Goal: Ask a question

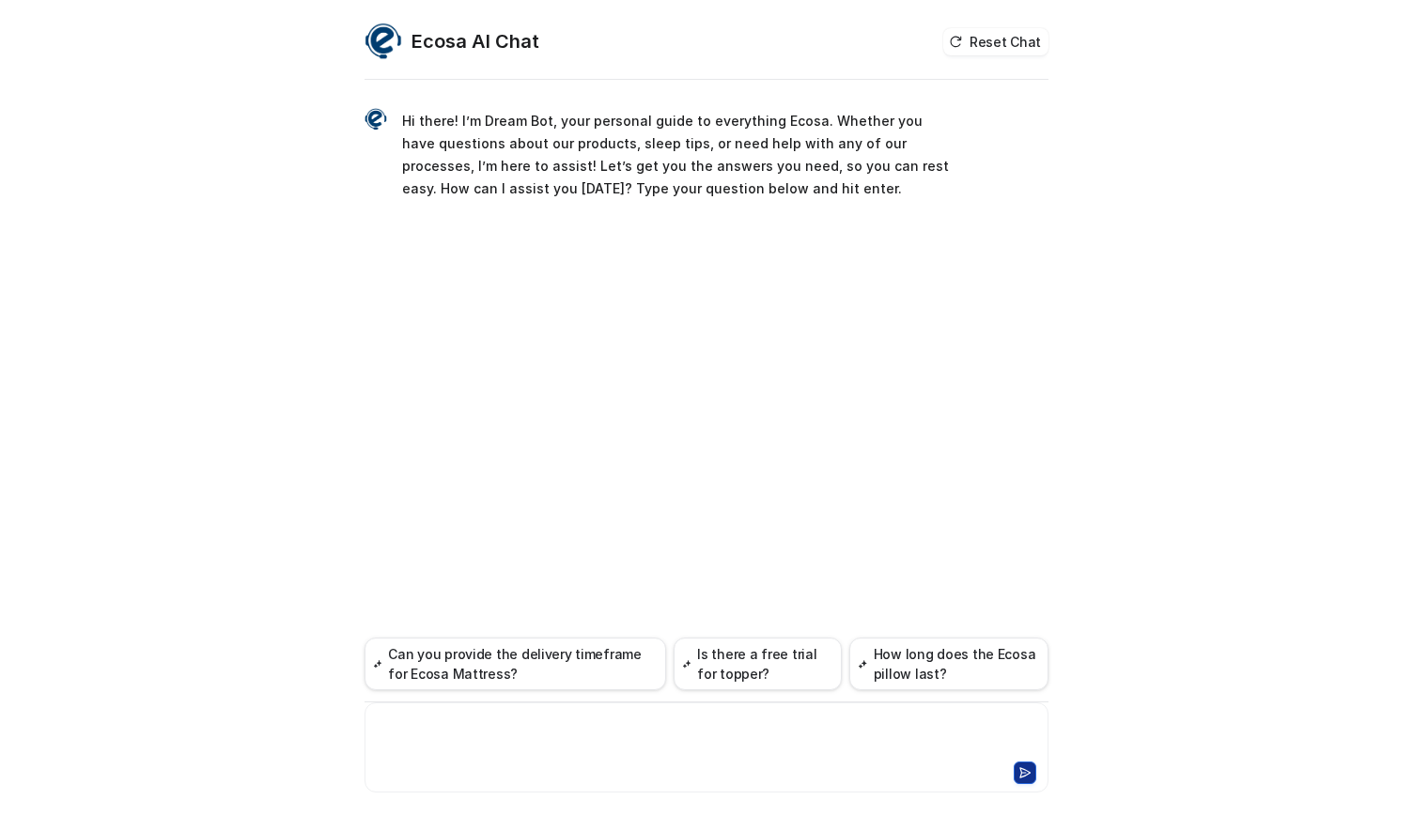
click at [496, 734] on div at bounding box center [706, 736] width 675 height 43
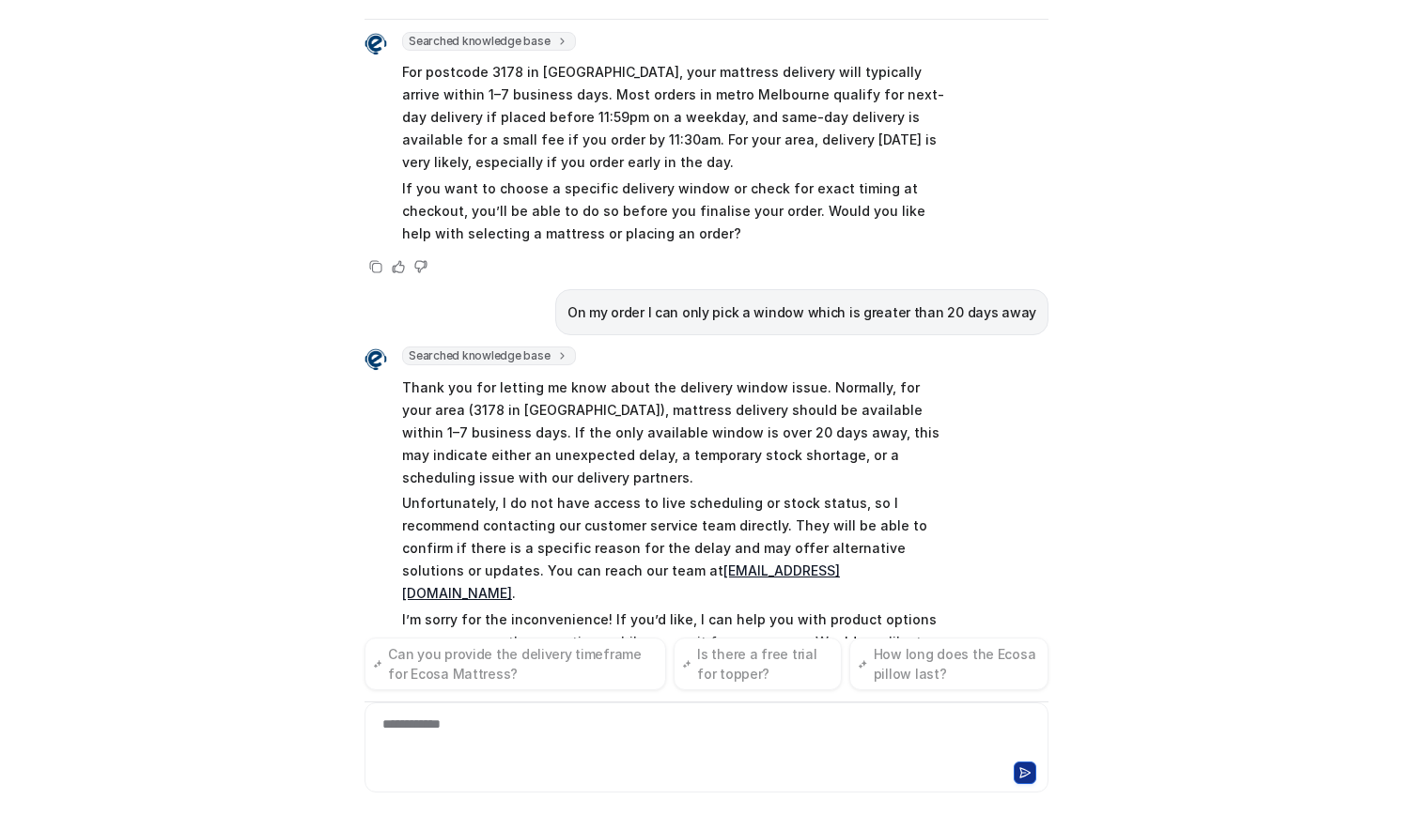
scroll to position [518, 0]
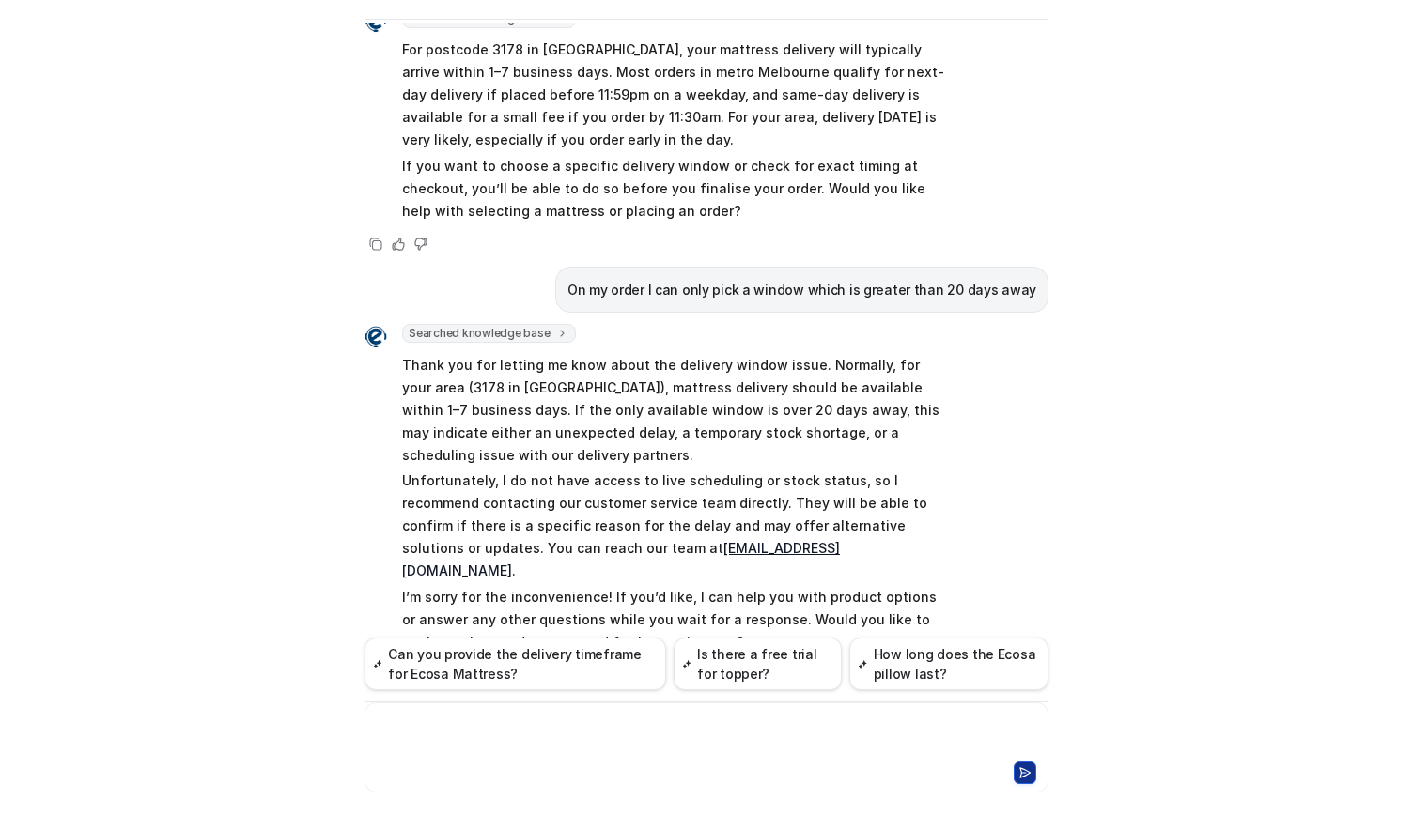
click at [514, 728] on div at bounding box center [706, 736] width 675 height 43
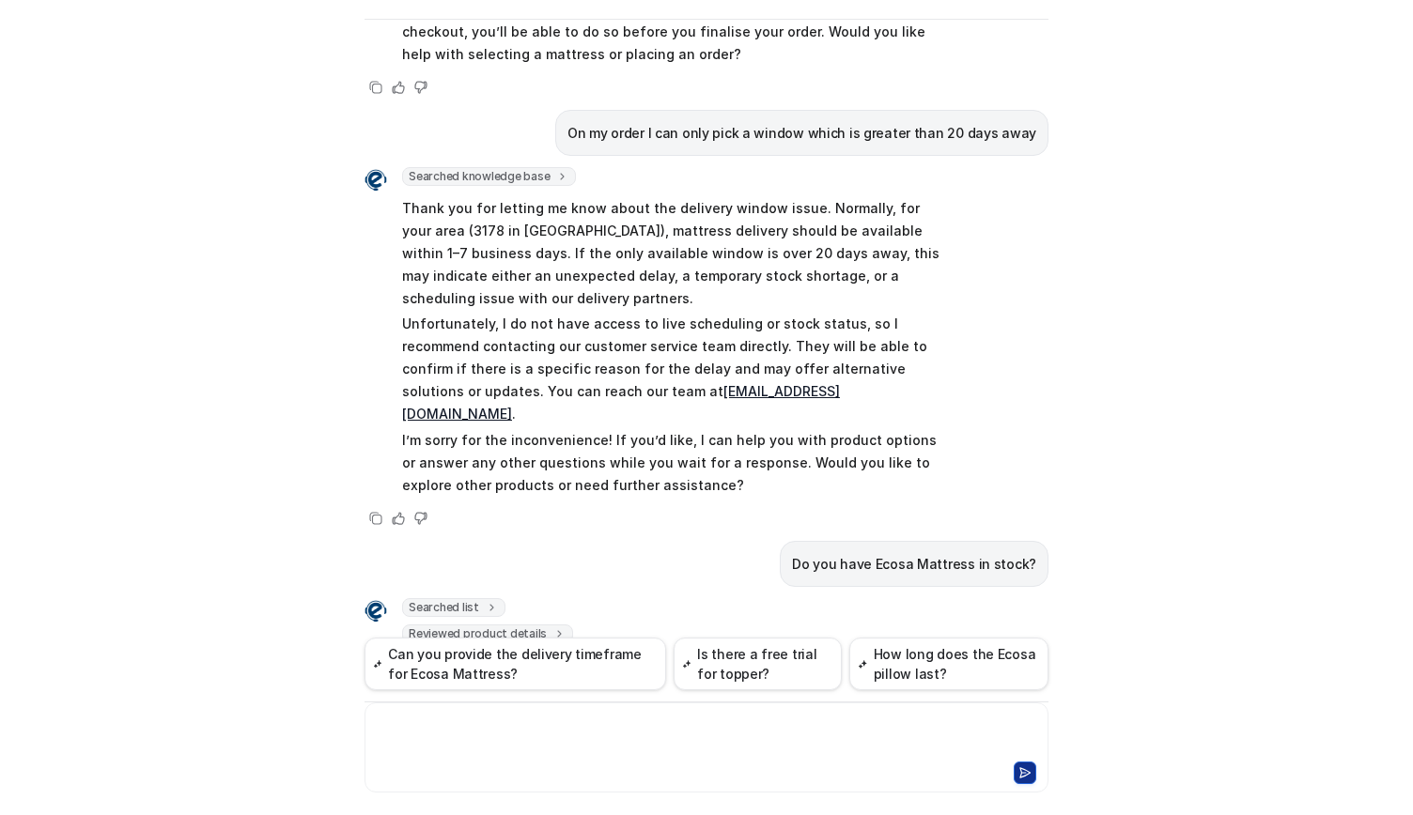
scroll to position [674, 0]
click at [690, 209] on p "Thank you for letting me know about the delivery window issue. Normally, for yo…" at bounding box center [677, 254] width 550 height 113
click at [876, 202] on p "Thank you for letting me know about the delivery window issue. Normally, for yo…" at bounding box center [677, 254] width 550 height 113
copy p "available within 1–7 business days."
